Goal: Go to known website: Access a specific website the user already knows

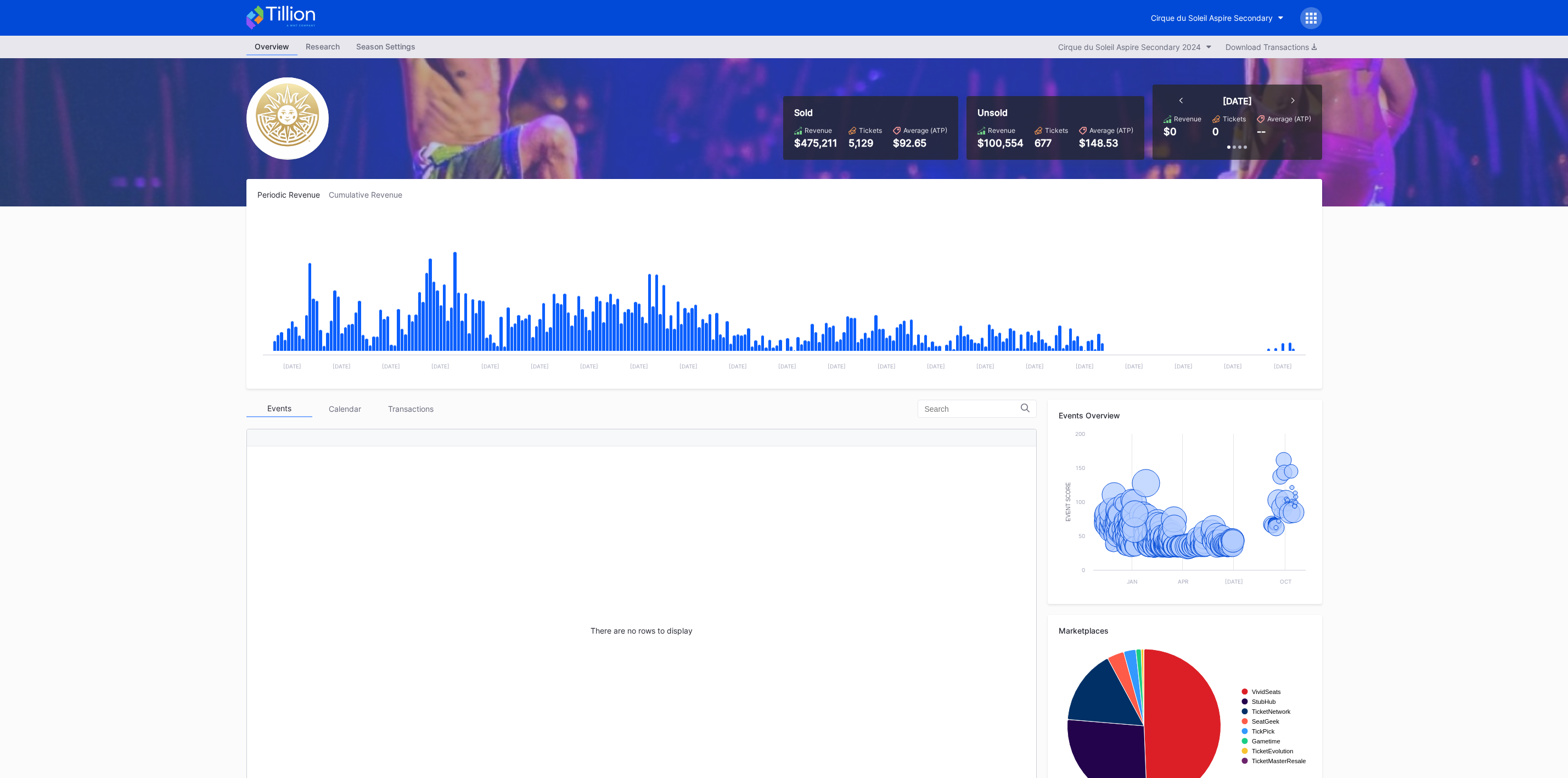
scroll to position [50, 0]
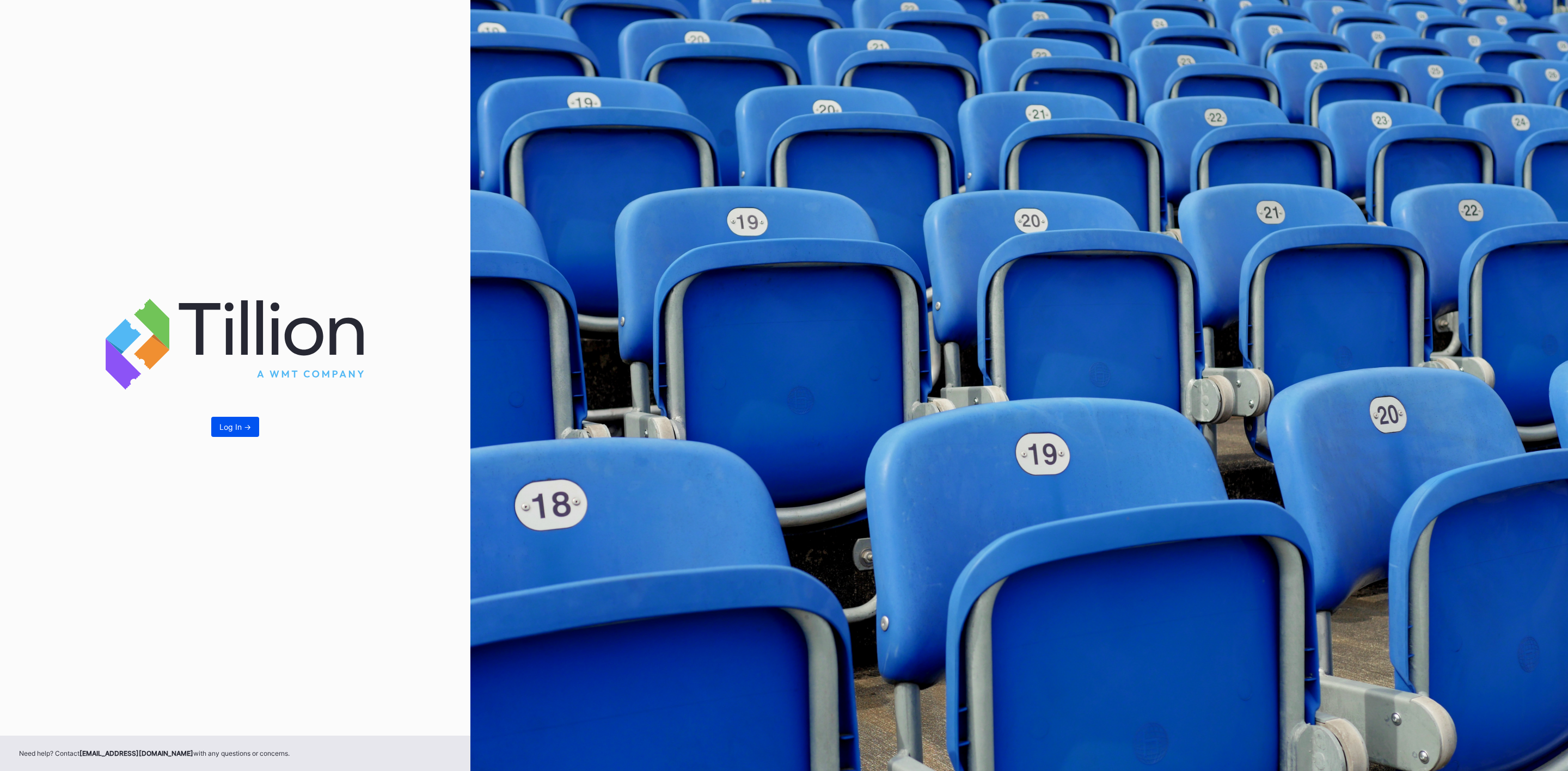
click at [234, 425] on div "Log In ->" at bounding box center [235, 427] width 32 height 9
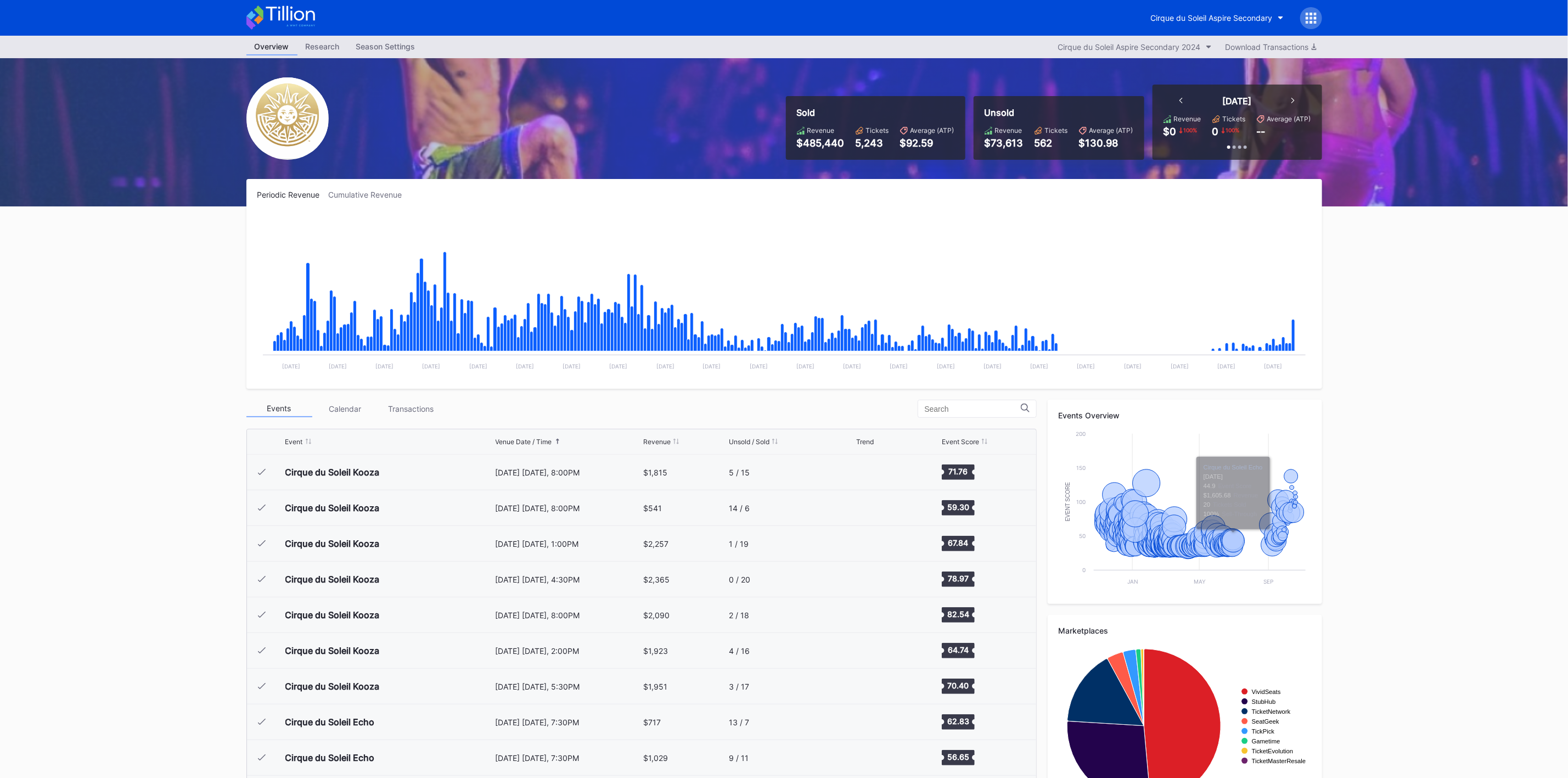
scroll to position [10960, 0]
